Goal: Information Seeking & Learning: Learn about a topic

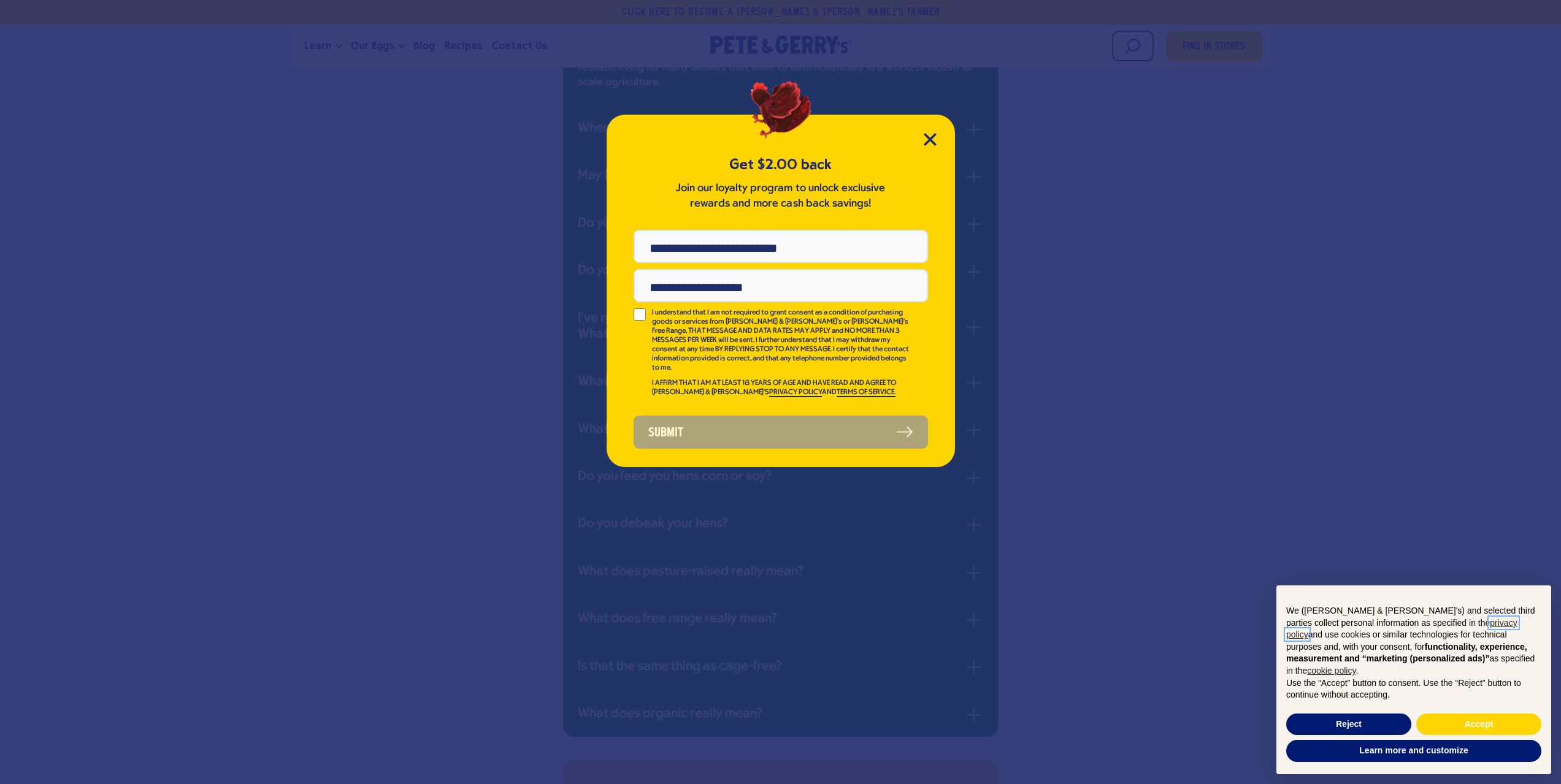
scroll to position [613, 0]
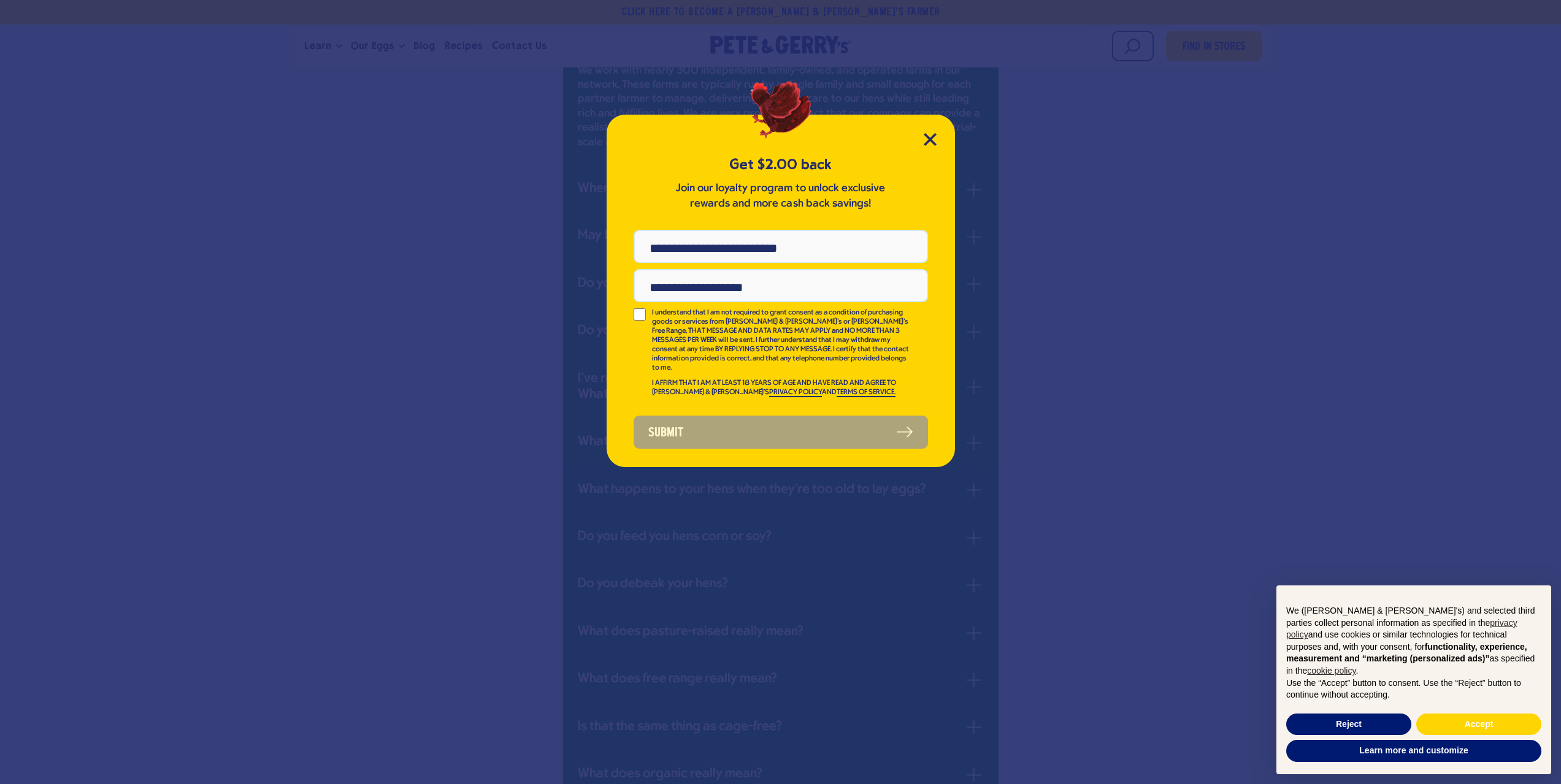
click at [936, 139] on div "Get $2.00 back Join our loyalty program to unlock exclusive rewards and more ca…" at bounding box center [781, 291] width 349 height 353
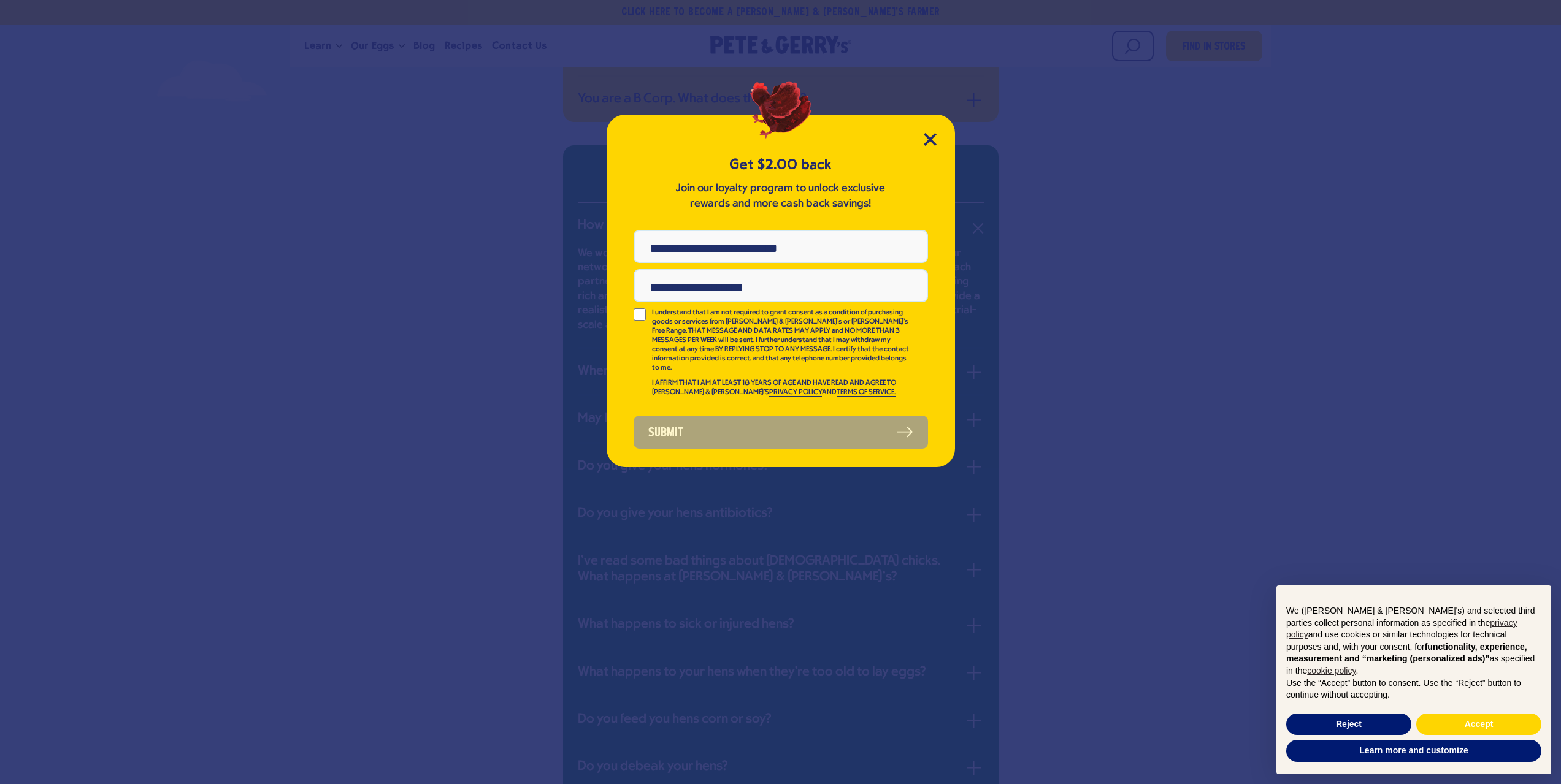
scroll to position [429, 0]
click at [925, 136] on icon "Close Modal" at bounding box center [930, 139] width 11 height 11
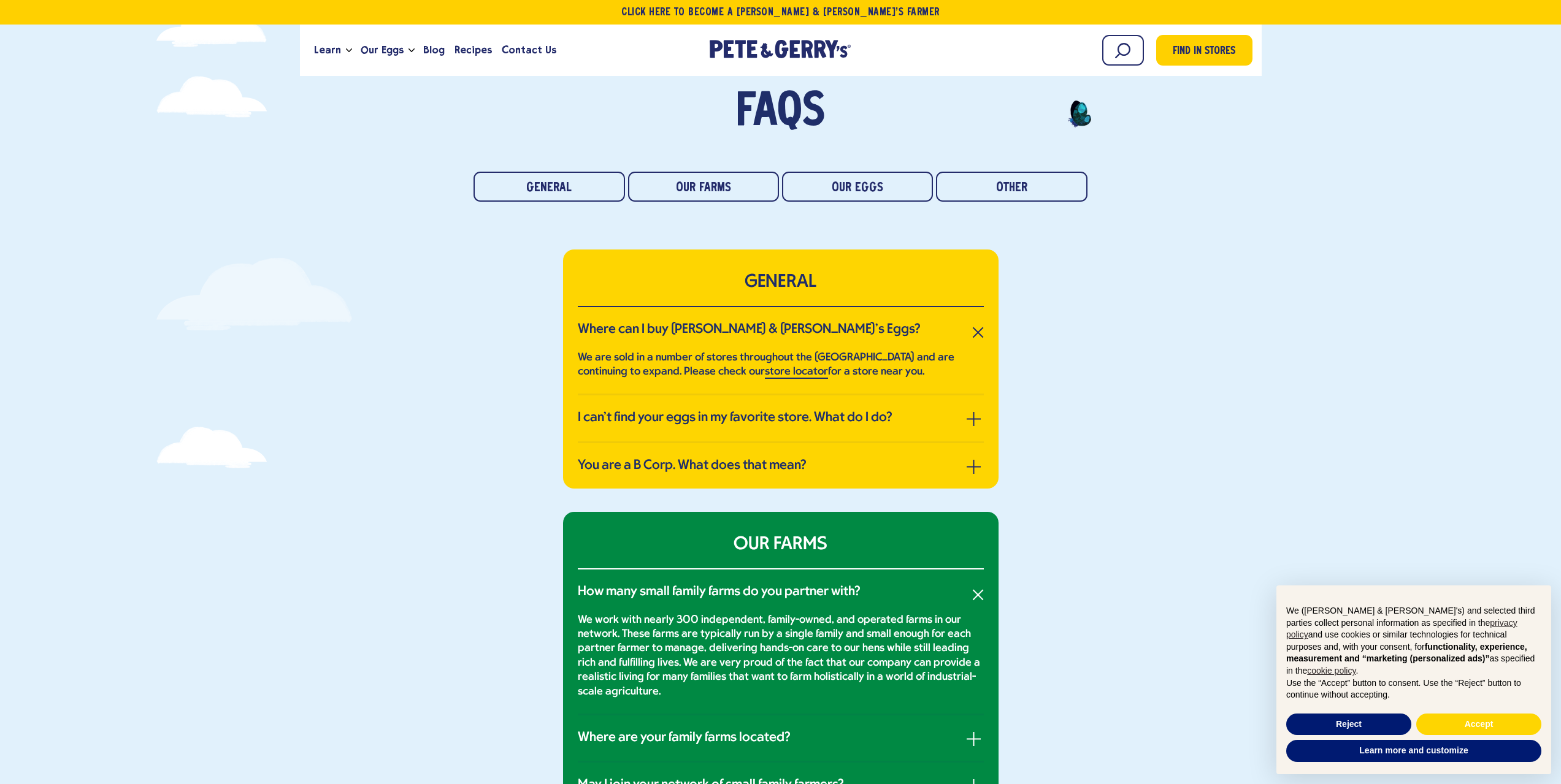
scroll to position [0, 0]
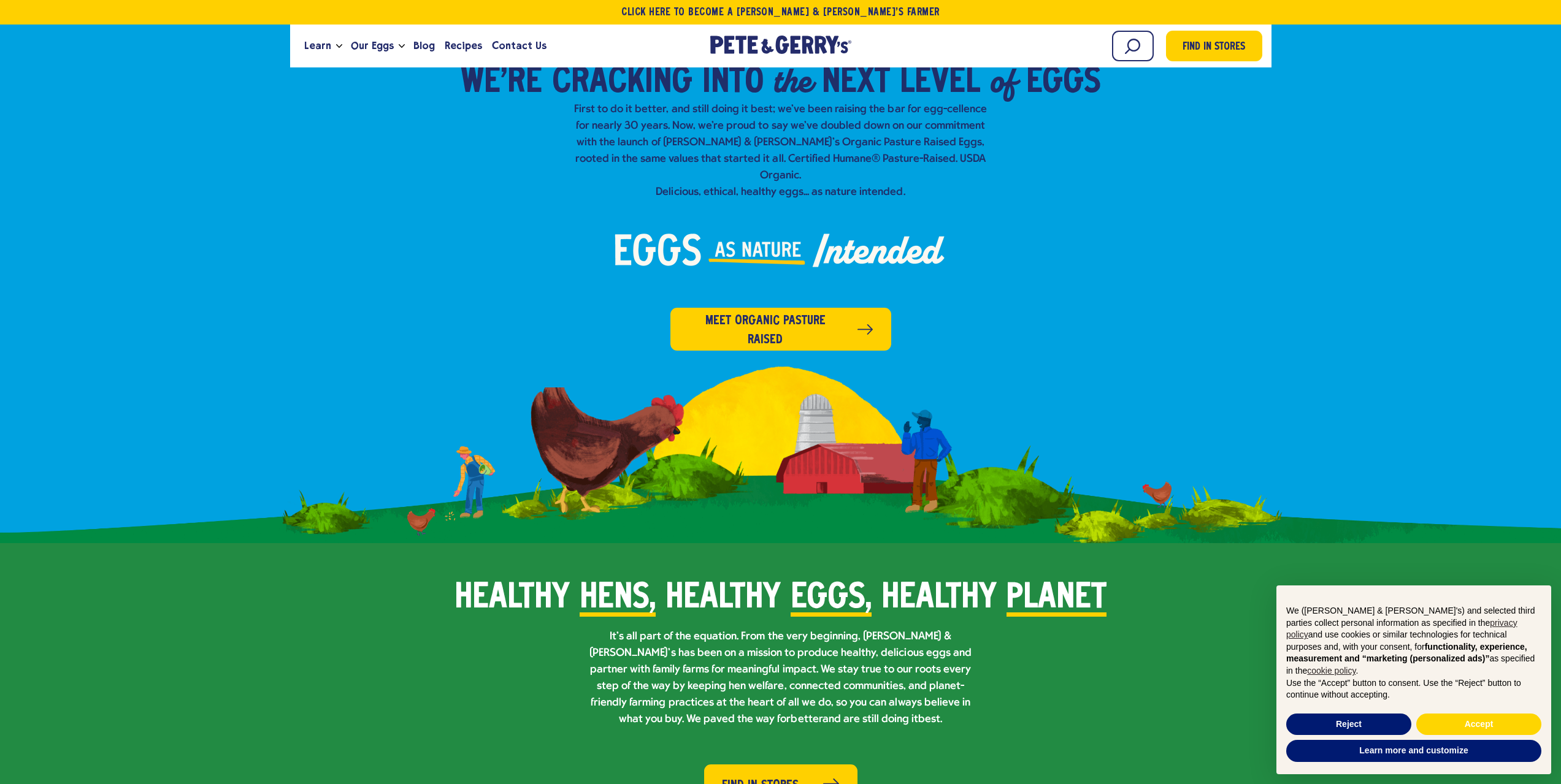
scroll to position [920, 0]
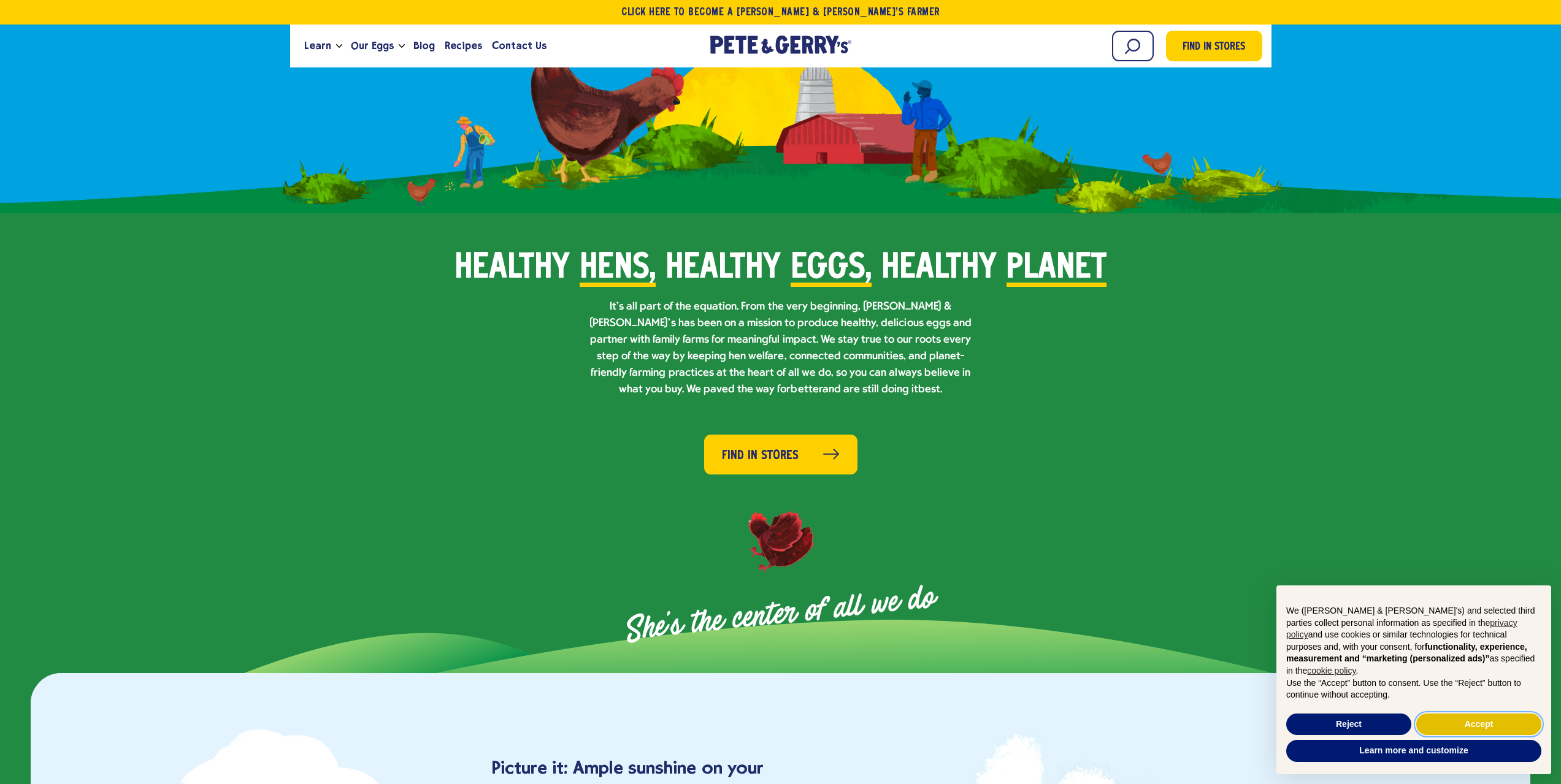
click at [1476, 731] on button "Accept" at bounding box center [1479, 725] width 125 height 22
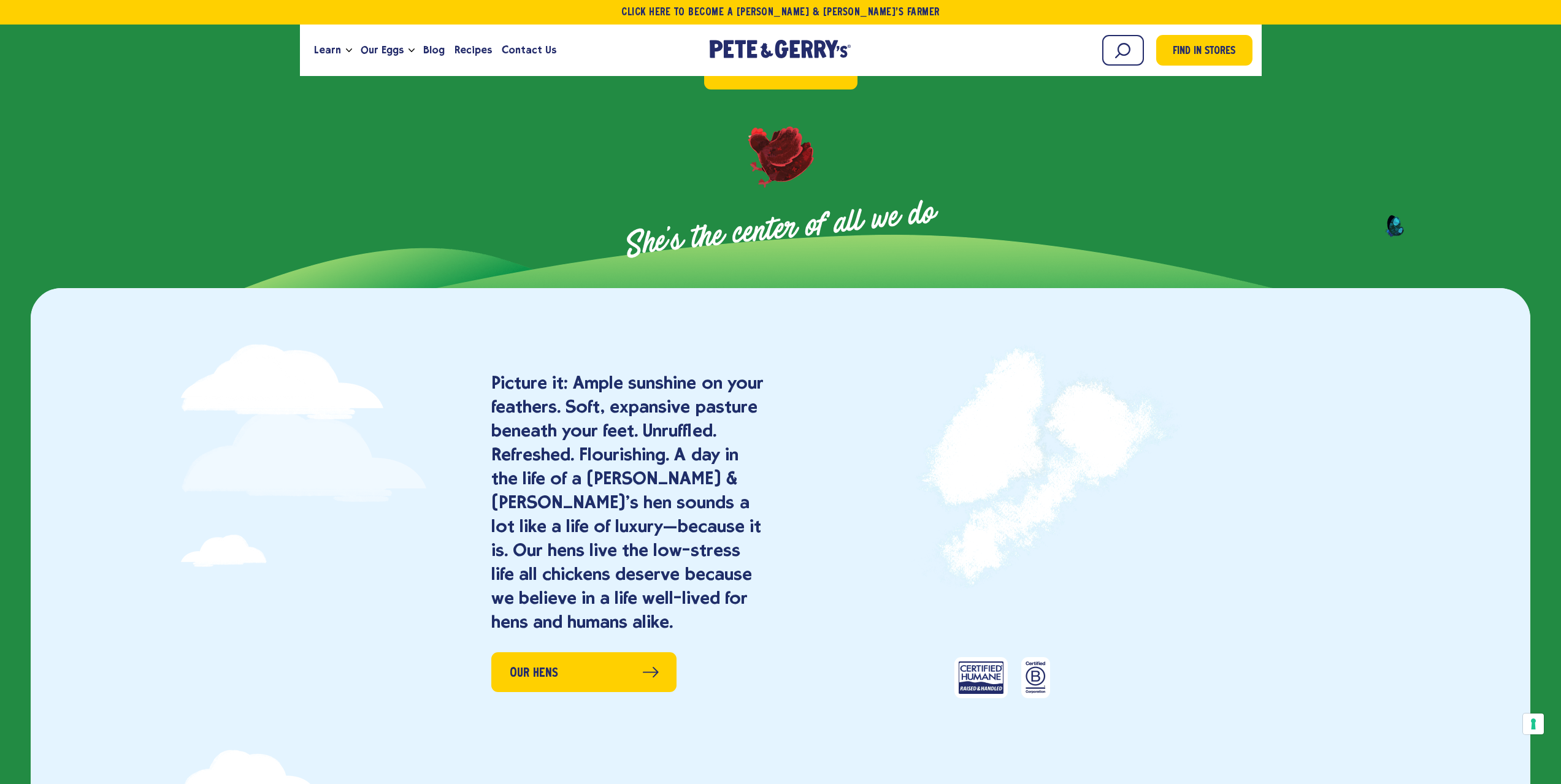
scroll to position [0, 0]
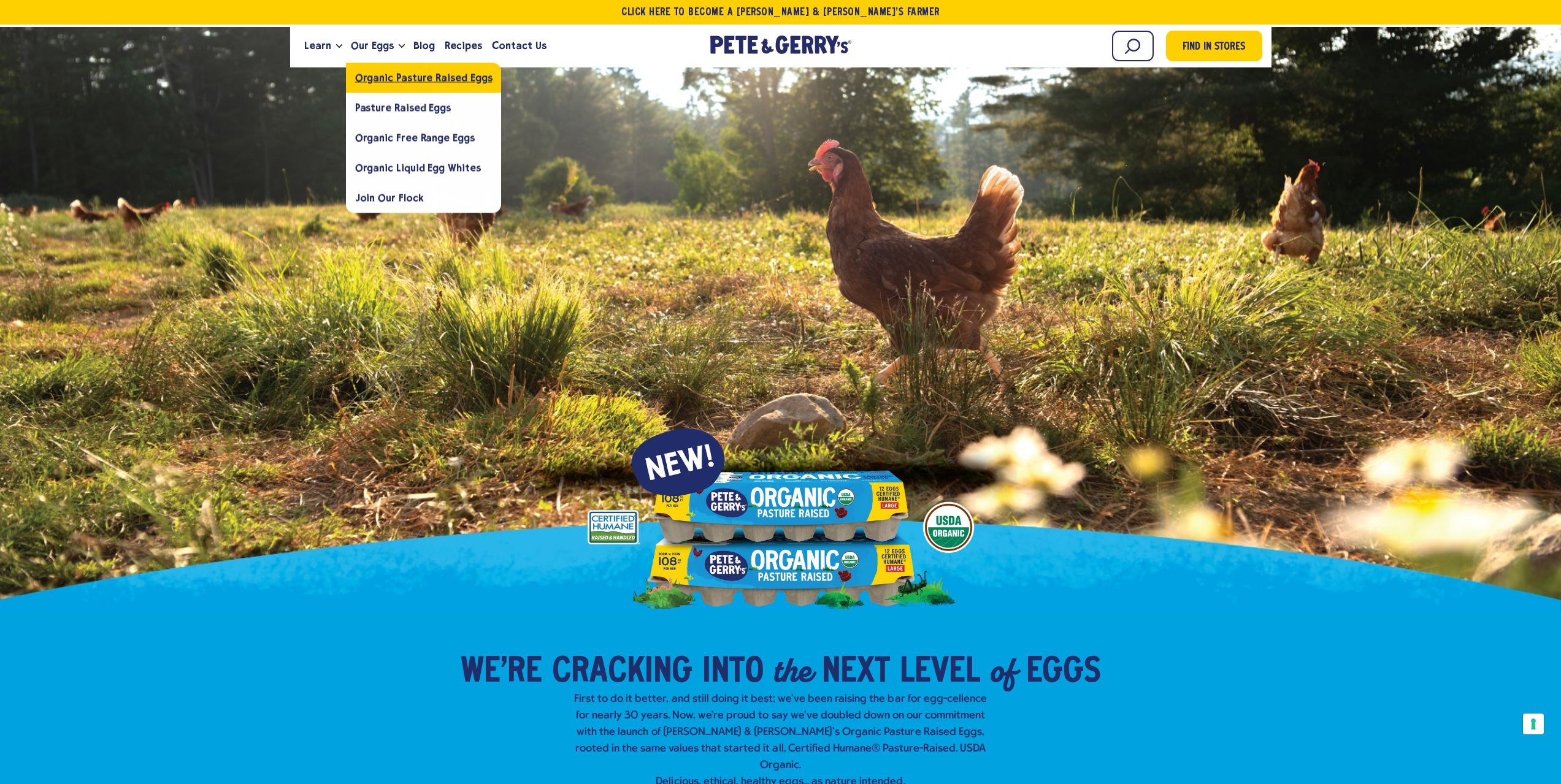
click at [414, 85] on link "Organic Pasture Raised Eggs" at bounding box center [424, 77] width 156 height 30
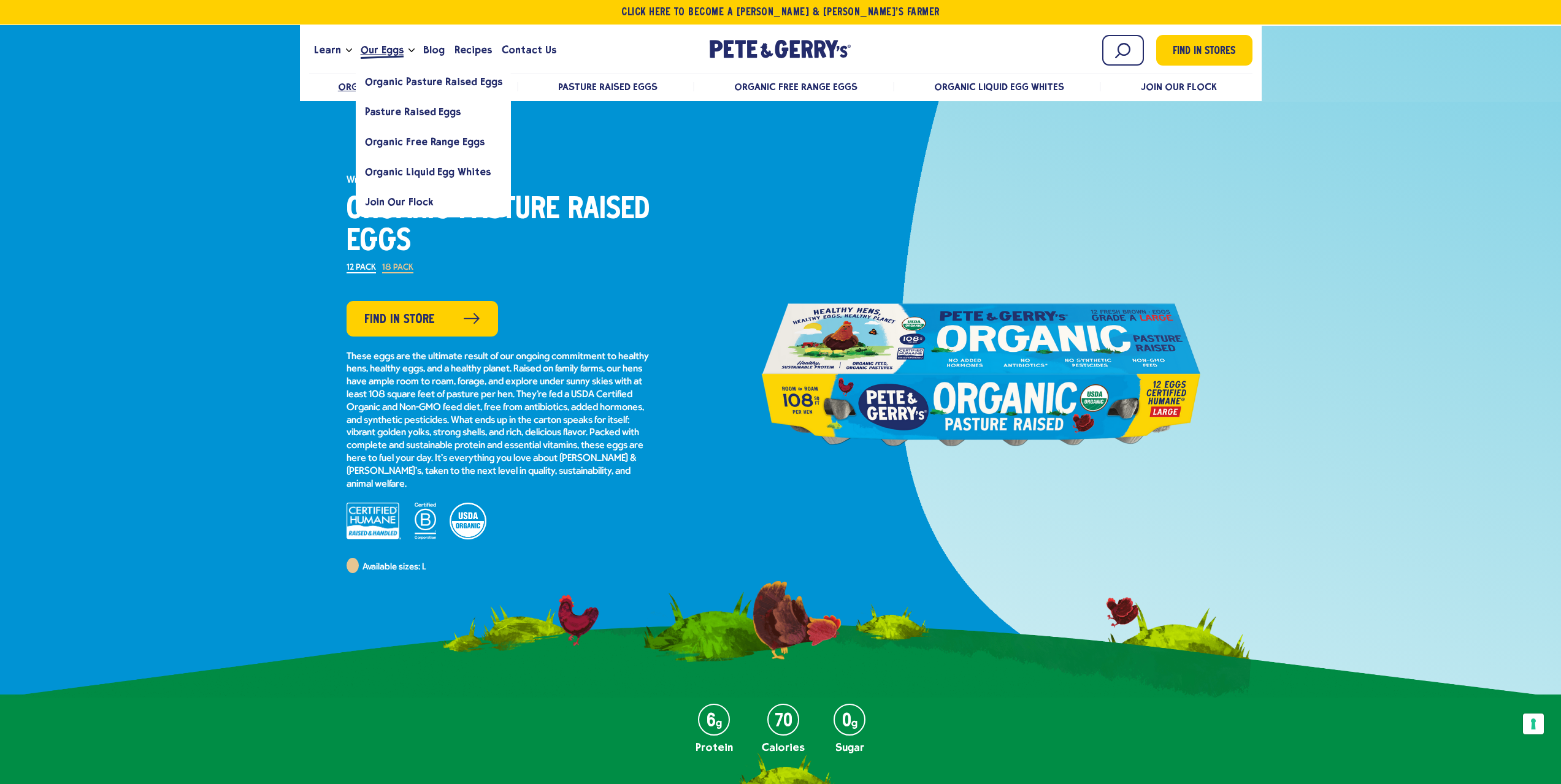
click at [382, 57] on span "Our Eggs" at bounding box center [382, 49] width 43 height 16
